Goal: Transaction & Acquisition: Purchase product/service

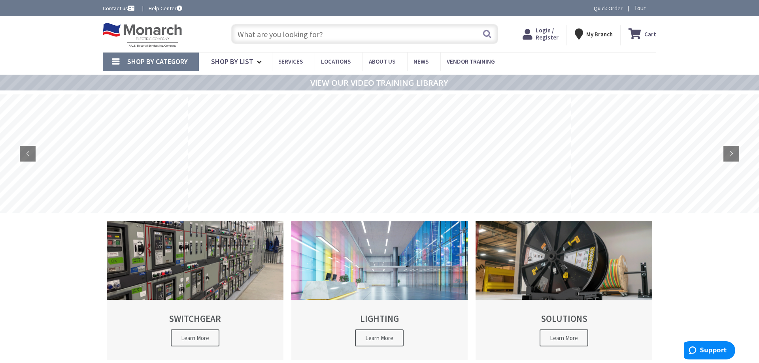
click at [549, 35] on span "Login / Register" at bounding box center [547, 33] width 23 height 15
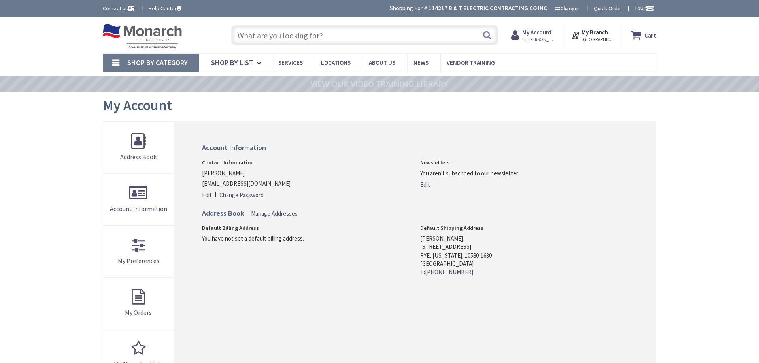
click at [261, 31] on input "text" at bounding box center [364, 35] width 267 height 20
click at [126, 57] on link "Shop By Category" at bounding box center [151, 63] width 96 height 18
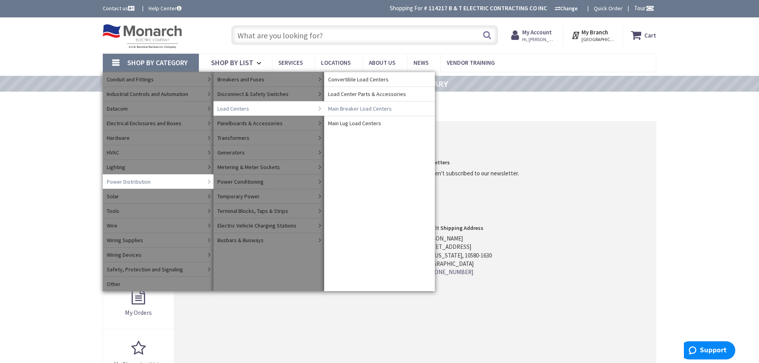
click at [344, 109] on span "Main Breaker Load Centers" at bounding box center [360, 109] width 64 height 8
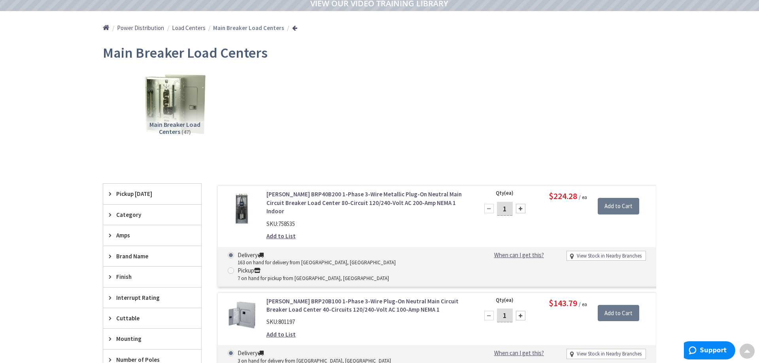
click at [183, 26] on span "Load Centers" at bounding box center [189, 28] width 34 height 8
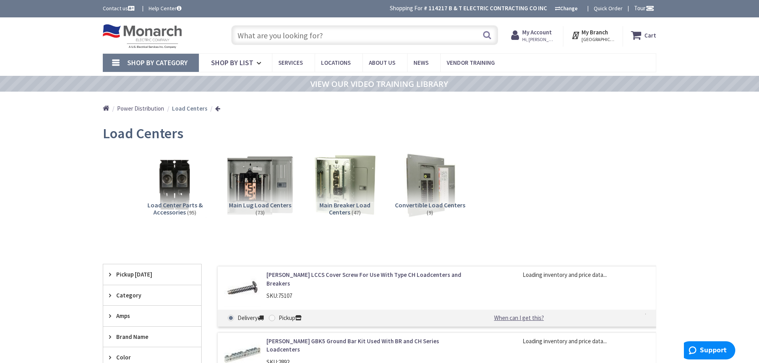
click at [247, 182] on img at bounding box center [260, 185] width 72 height 72
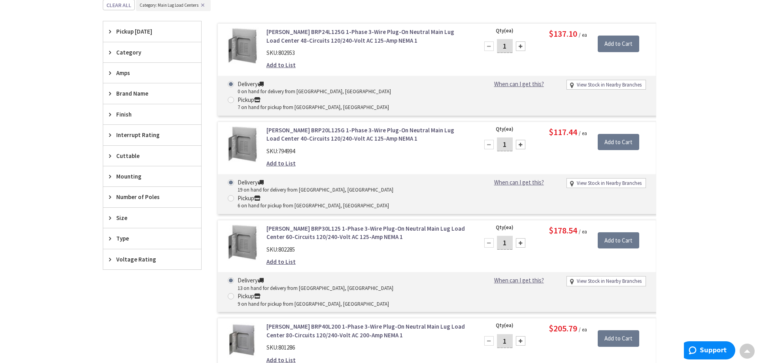
click at [125, 75] on span "Amps" at bounding box center [148, 73] width 64 height 8
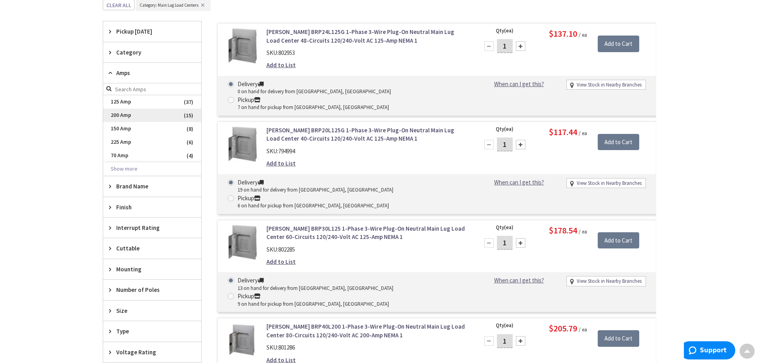
click at [130, 111] on span "200 Amp" at bounding box center [152, 115] width 98 height 13
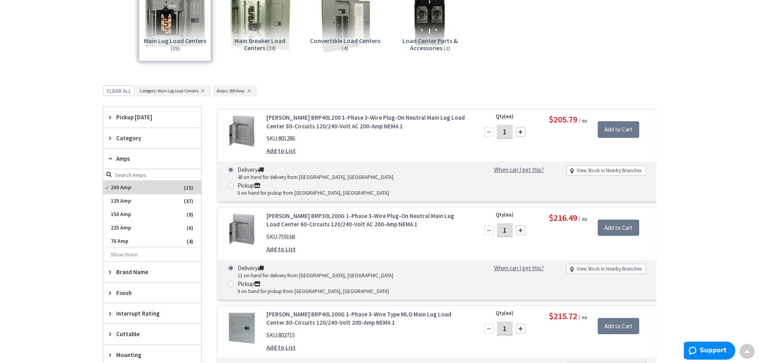
scroll to position [89, 0]
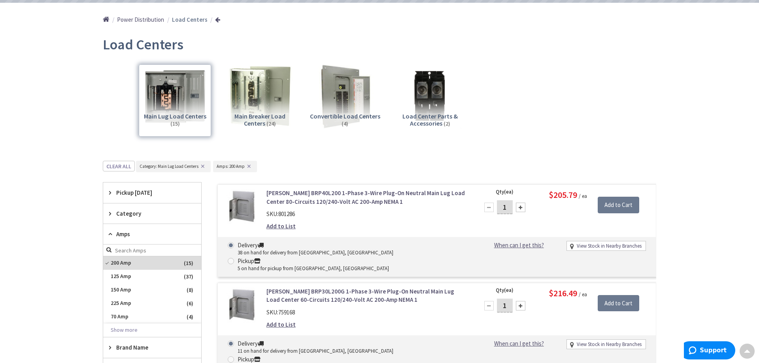
click at [189, 20] on strong "Load Centers" at bounding box center [190, 20] width 36 height 8
click at [203, 165] on button "✕" at bounding box center [202, 167] width 9 height 6
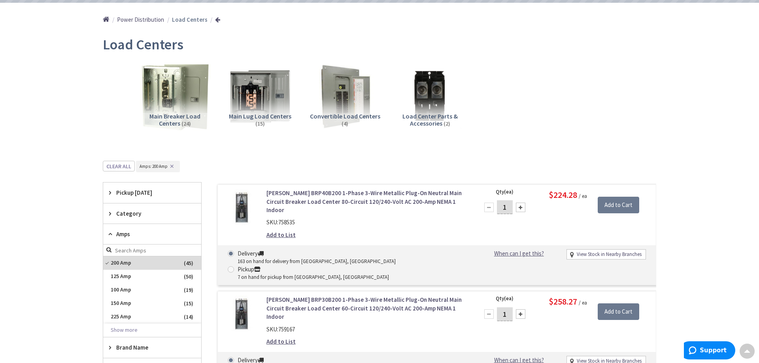
click at [189, 99] on img at bounding box center [175, 96] width 72 height 72
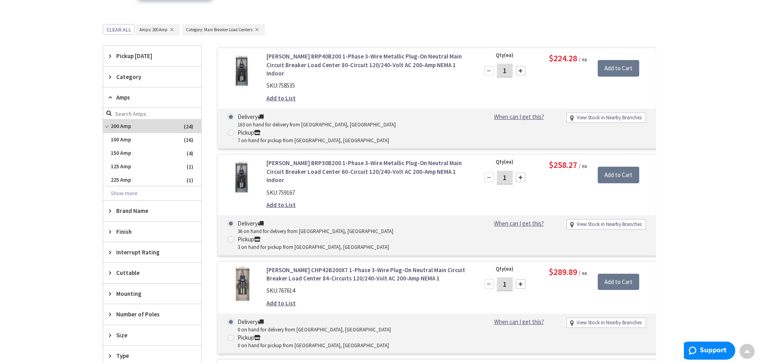
scroll to position [210, 0]
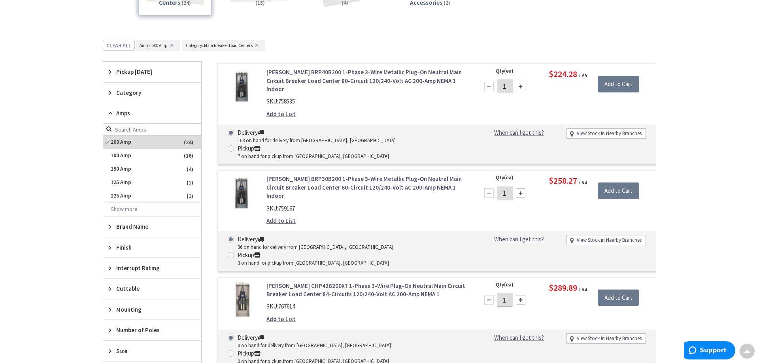
click at [234, 145] on span at bounding box center [231, 148] width 6 height 6
click at [235, 146] on input "Pickup 7 on hand for pickup from New Rochelle, NY" at bounding box center [232, 148] width 5 height 5
radio input "true"
click at [625, 86] on input "Add to Cart" at bounding box center [619, 84] width 42 height 17
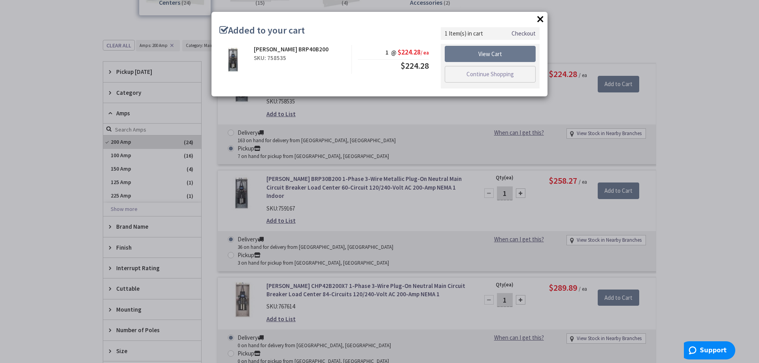
click at [519, 34] on link "Checkout" at bounding box center [524, 33] width 24 height 8
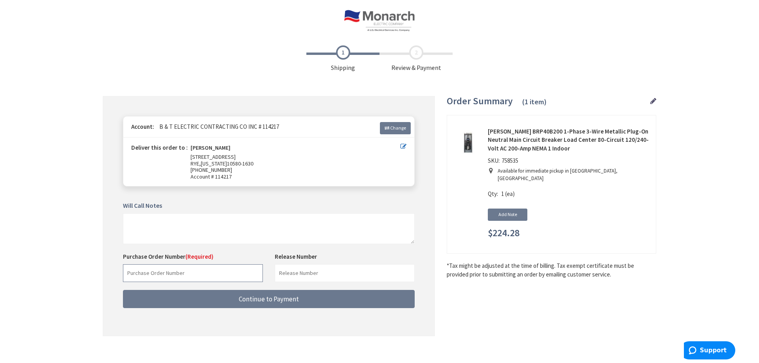
click at [138, 274] on input "text" at bounding box center [193, 273] width 140 height 18
type input "g"
type input "Glebe guard hill 2"
click at [123, 290] on button "Continue to Payment" at bounding box center [269, 299] width 292 height 19
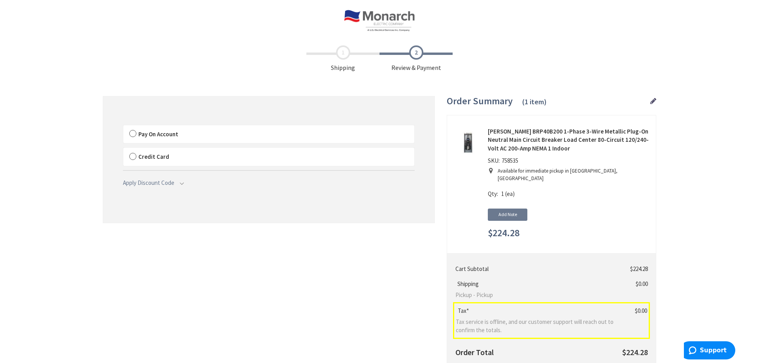
click at [131, 132] on label "Pay On Account" at bounding box center [268, 134] width 291 height 18
click at [123, 127] on input "Pay On Account" at bounding box center [123, 127] width 0 height 0
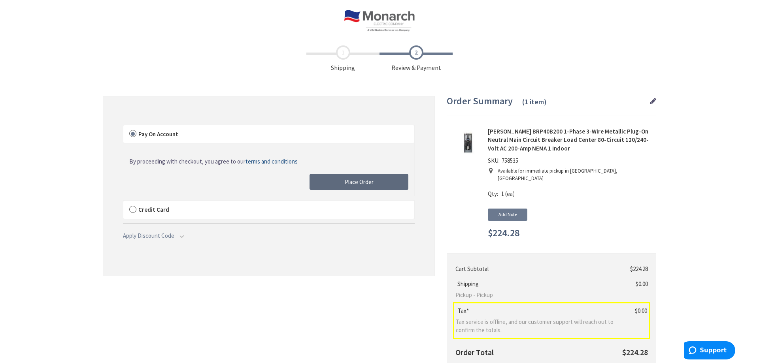
click at [333, 183] on button "Place Order" at bounding box center [359, 182] width 99 height 17
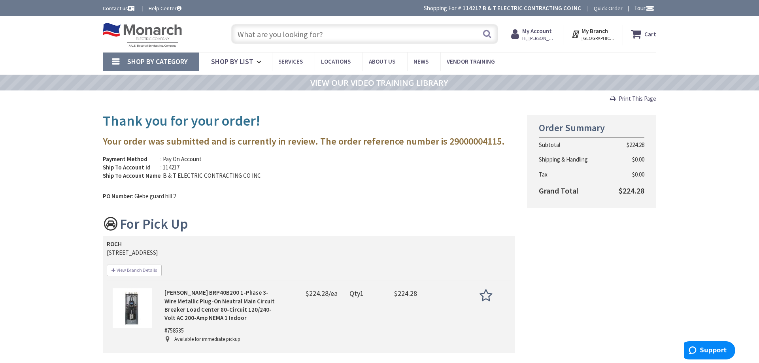
click at [266, 32] on input "text" at bounding box center [364, 34] width 267 height 20
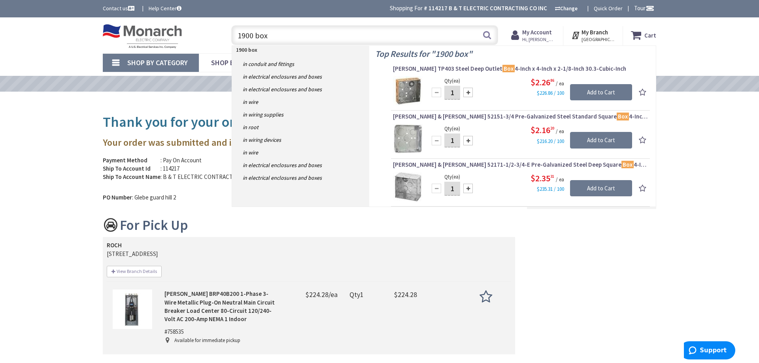
type input "1900 box\"
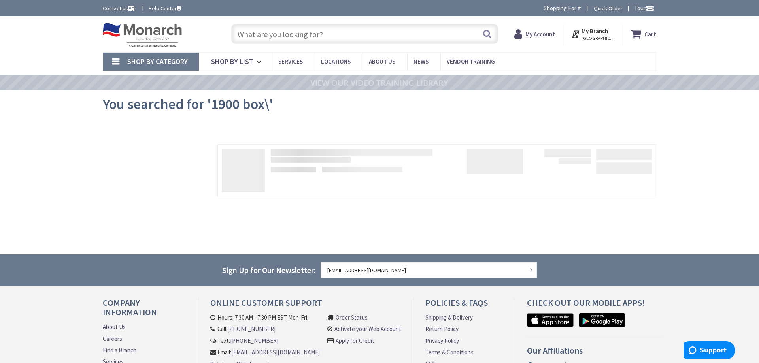
click at [408, 33] on input "text" at bounding box center [364, 34] width 267 height 20
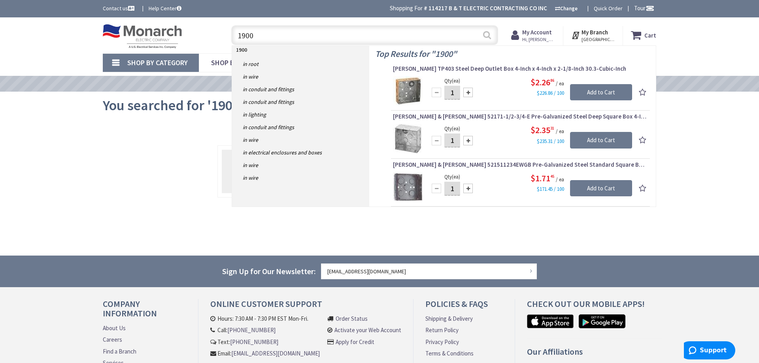
type input "1900"
click at [484, 30] on button "Search" at bounding box center [487, 35] width 10 height 18
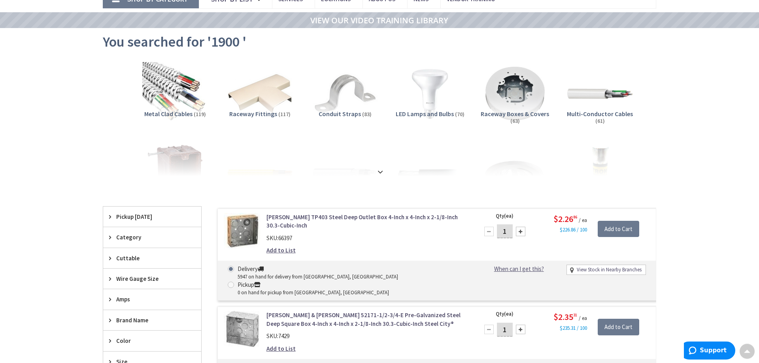
scroll to position [1, 0]
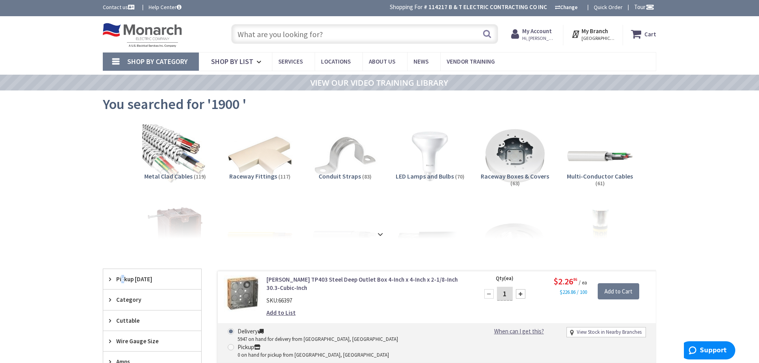
click at [123, 271] on div "Pickup [DATE]" at bounding box center [152, 279] width 98 height 20
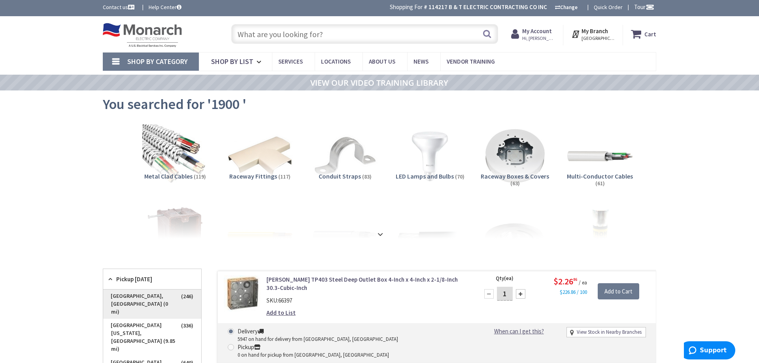
click at [133, 296] on span "New Rochelle, NY (0 mi)" at bounding box center [152, 304] width 98 height 29
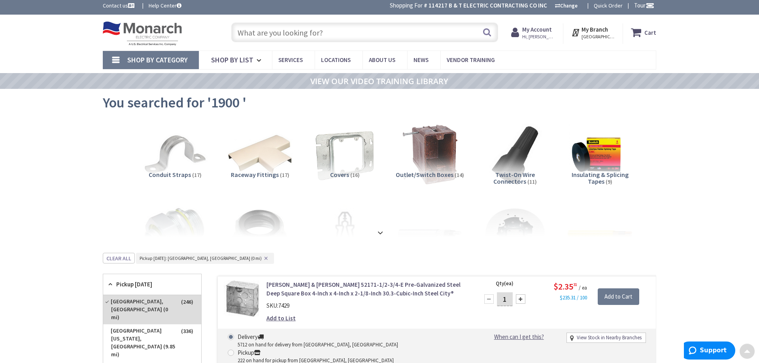
scroll to position [0, 0]
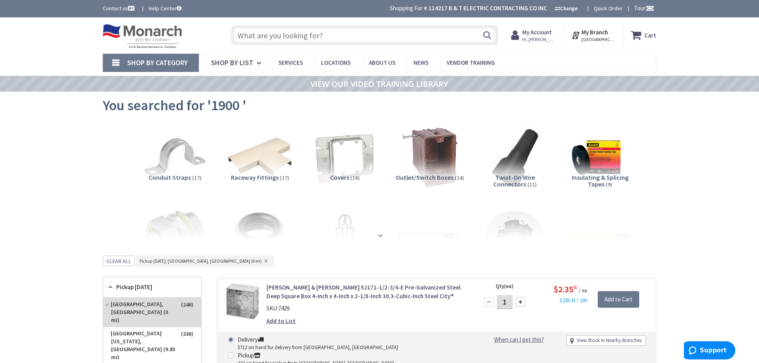
click at [371, 233] on div at bounding box center [380, 217] width 514 height 43
click at [385, 235] on div at bounding box center [380, 217] width 514 height 43
click at [378, 235] on strong at bounding box center [380, 235] width 9 height 9
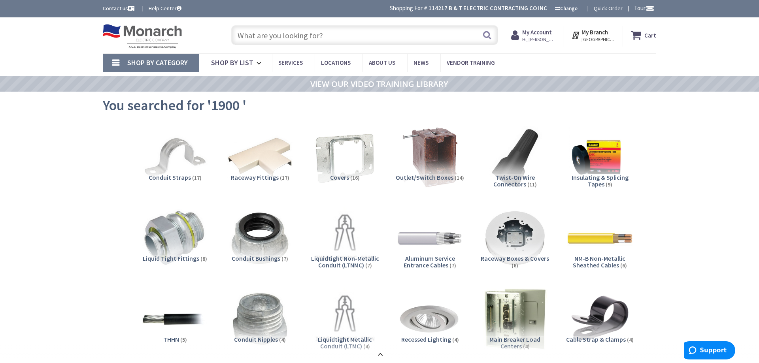
click at [297, 29] on input "text" at bounding box center [364, 35] width 267 height 20
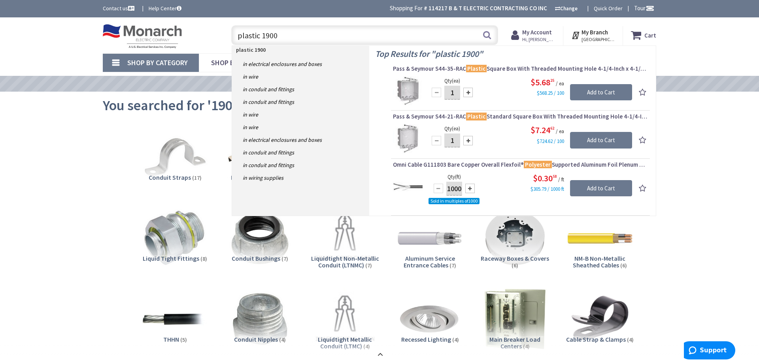
drag, startPoint x: 290, startPoint y: 37, endPoint x: 260, endPoint y: 37, distance: 30.0
click at [260, 37] on input "plastic 1900" at bounding box center [364, 35] width 267 height 20
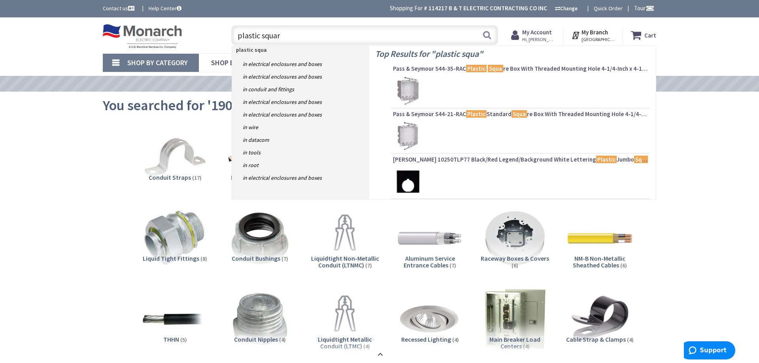
type input "plastic square"
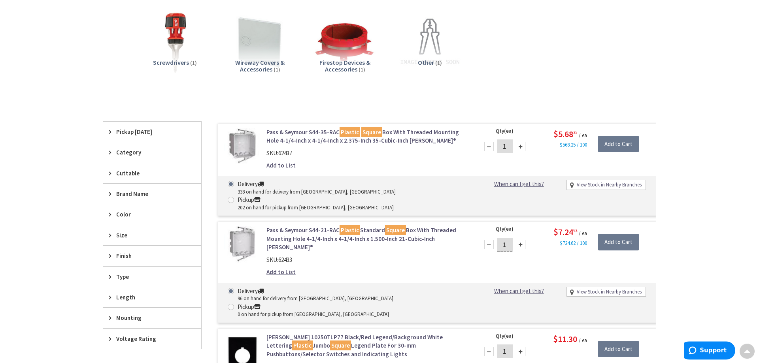
scroll to position [203, 0]
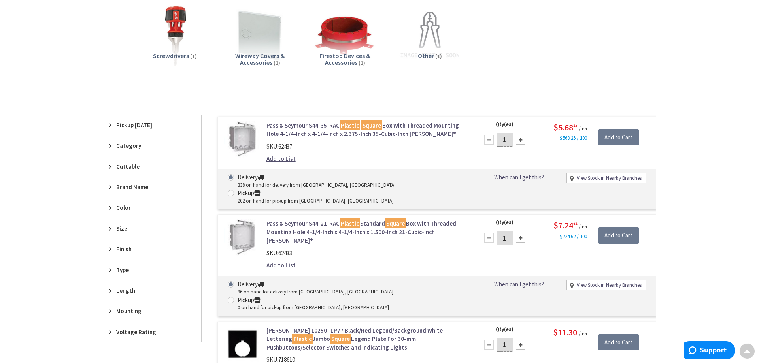
click at [333, 176] on div "Delivery 338 on hand for delivery from [GEOGRAPHIC_DATA], [GEOGRAPHIC_DATA] Pic…" at bounding box center [347, 189] width 251 height 32
click at [234, 190] on span at bounding box center [231, 193] width 6 height 6
click at [235, 191] on input "Pickup 202 on hand for pickup from New Rochelle, NY" at bounding box center [232, 193] width 5 height 5
radio input "true"
click at [506, 140] on input "1" at bounding box center [505, 140] width 16 height 14
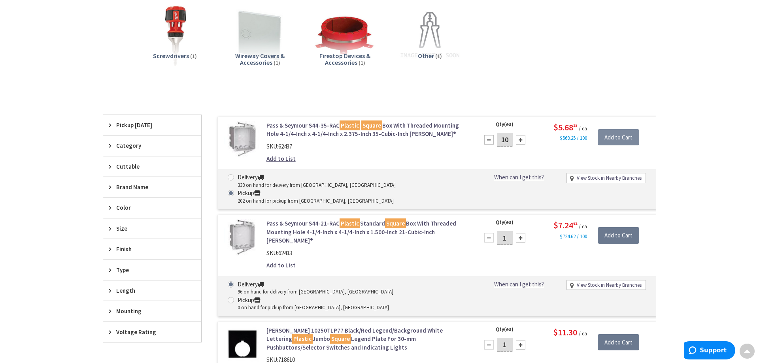
type input "10"
click at [607, 138] on input "Add to Cart" at bounding box center [619, 137] width 42 height 17
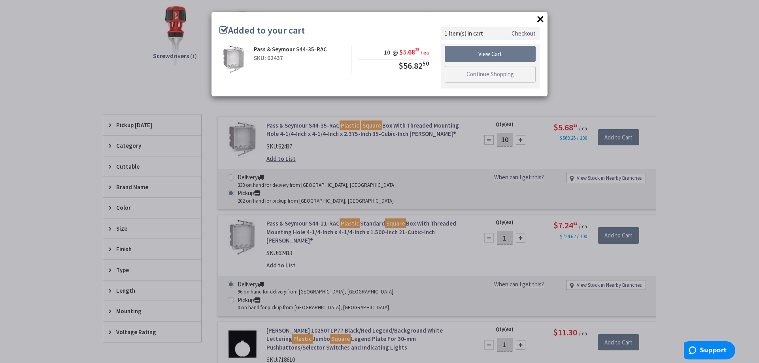
click at [512, 35] on link "Checkout" at bounding box center [524, 33] width 24 height 8
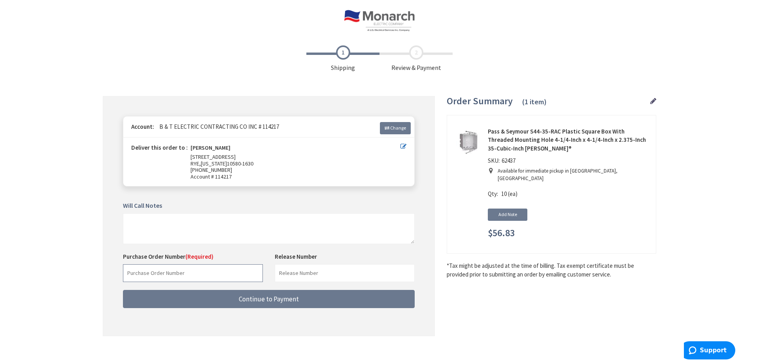
click at [162, 272] on input "text" at bounding box center [193, 273] width 140 height 18
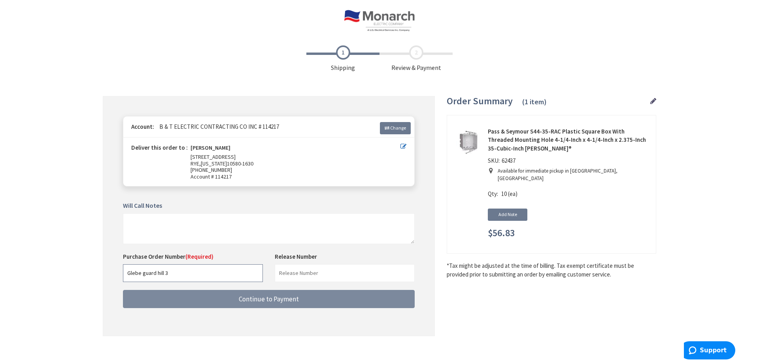
type input "Glebe guard hill 3"
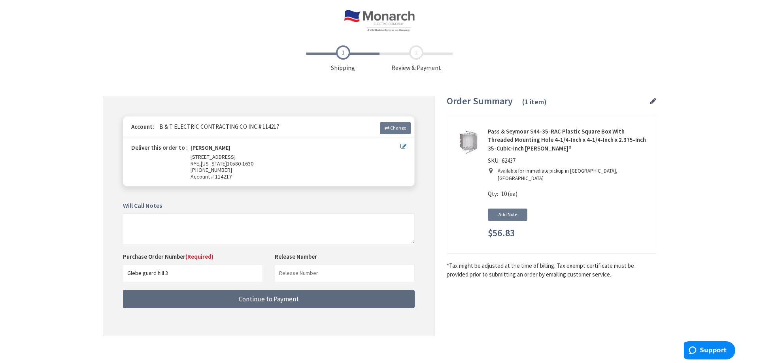
click at [252, 304] on button "Continue to Payment" at bounding box center [269, 299] width 292 height 19
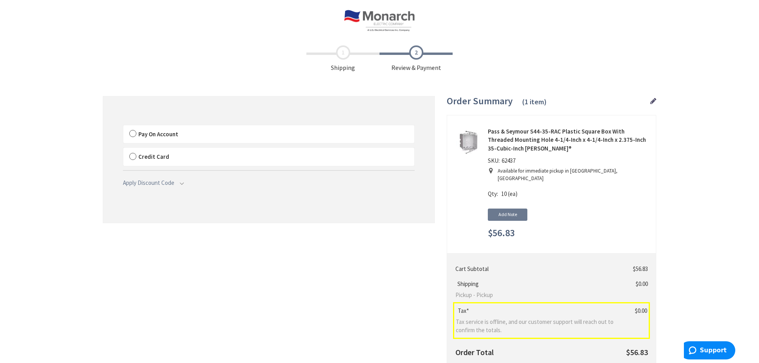
click at [131, 133] on label "Pay On Account" at bounding box center [268, 134] width 291 height 18
click at [123, 127] on input "Pay On Account" at bounding box center [123, 127] width 0 height 0
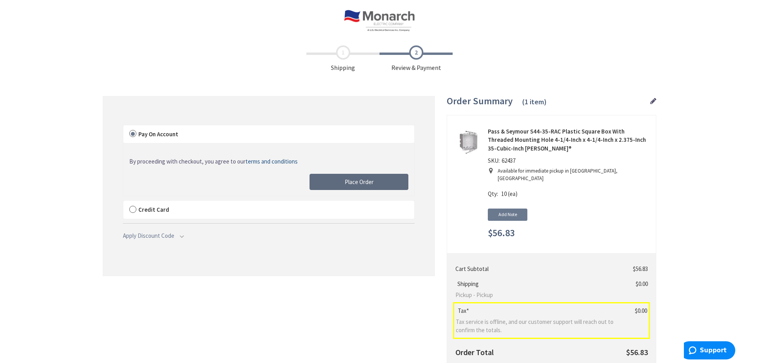
click at [330, 185] on button "Place Order" at bounding box center [359, 182] width 99 height 17
